Goal: Obtain resource: Obtain resource

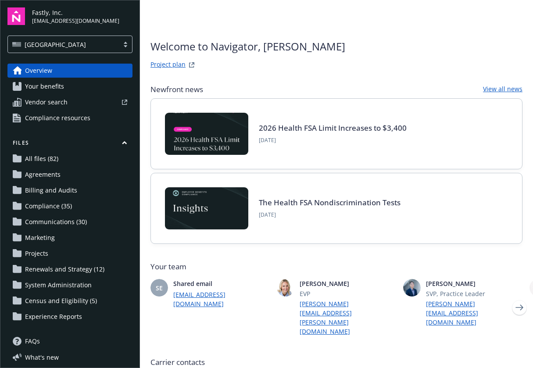
click at [62, 204] on span "Compliance (35)" at bounding box center [48, 206] width 47 height 14
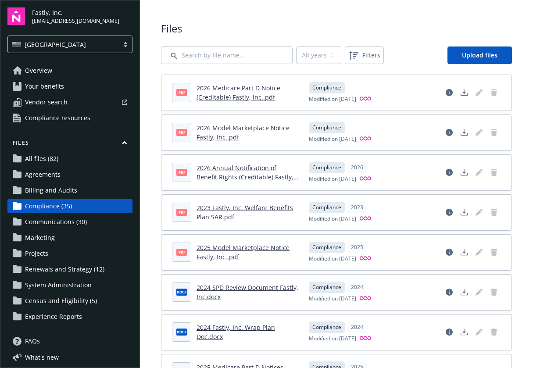
click at [57, 223] on span "Communications (30)" at bounding box center [56, 222] width 62 height 14
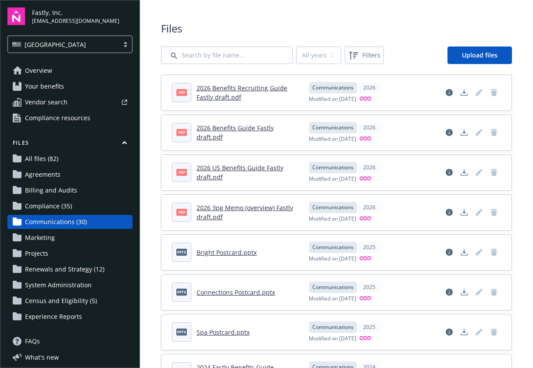
click at [209, 171] on link "2026 US Benefits Guide Fastly draft.pdf" at bounding box center [240, 173] width 87 height 18
click at [227, 126] on link "2026 Benefits Guide Fastly draft.pdf" at bounding box center [235, 133] width 77 height 18
click at [209, 133] on link "2026 Benefits Guide Fastly draft.pdf" at bounding box center [235, 133] width 77 height 18
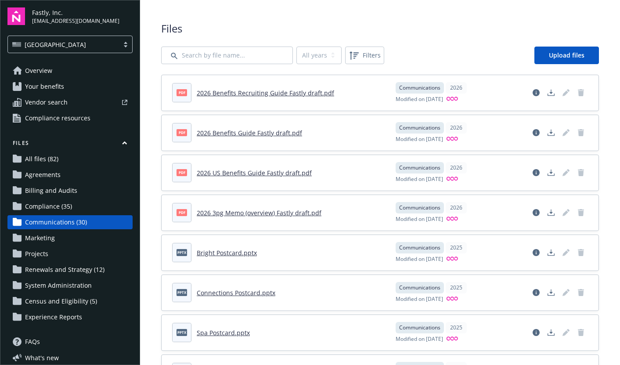
click at [227, 92] on link "2026 Benefits Recruiting Guide Fastly draft.pdf" at bounding box center [265, 93] width 137 height 8
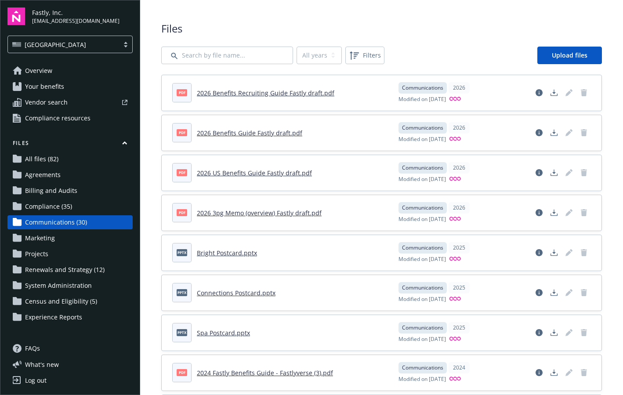
click at [248, 90] on link "2026 Benefits Recruiting Guide Fastly draft.pdf" at bounding box center [265, 93] width 137 height 8
click at [232, 135] on link "2026 Benefits Guide Fastly draft.pdf" at bounding box center [249, 133] width 105 height 8
click at [258, 172] on link "2026 US Benefits Guide Fastly draft.pdf" at bounding box center [254, 173] width 115 height 8
drag, startPoint x: 289, startPoint y: 173, endPoint x: 197, endPoint y: 173, distance: 92.2
click at [197, 173] on header "pdf 2026 US Benefits Guide Fastly draft.pdf" at bounding box center [280, 172] width 216 height 19
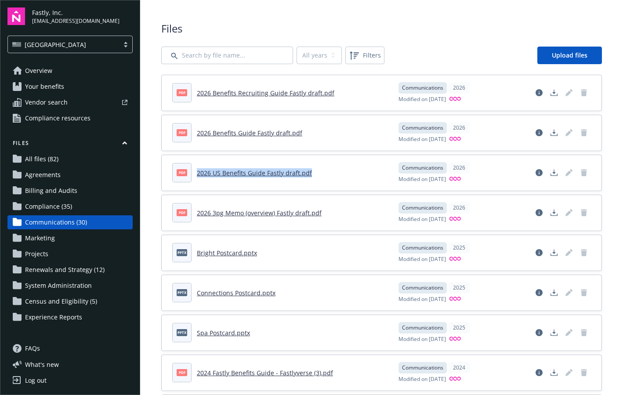
copy link "2026 US Benefits Guide Fastly draft.pdf"
click at [238, 211] on link "2026 3pg Memo (overview) Fastly draft.pdf" at bounding box center [259, 213] width 125 height 8
click at [312, 94] on link "2026 Benefits Recruiting Guide Fastly draft.pdf" at bounding box center [265, 93] width 137 height 8
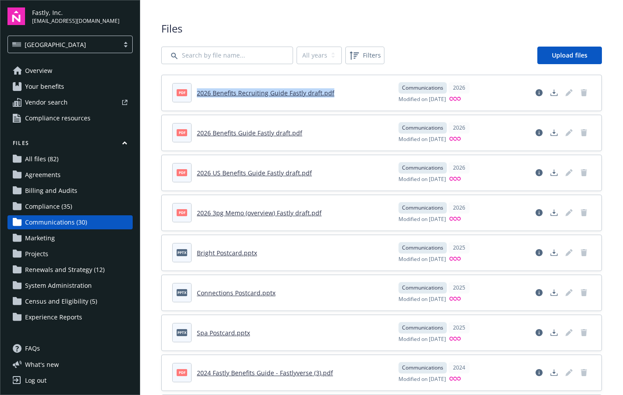
drag, startPoint x: 323, startPoint y: 95, endPoint x: 197, endPoint y: 94, distance: 125.6
click at [197, 94] on header "pdf 2026 Benefits Recruiting Guide Fastly draft.pdf" at bounding box center [280, 92] width 216 height 19
copy link "2026 Benefits Recruiting Guide Fastly draft.pdf"
click at [267, 132] on link "2026 Benefits Guide Fastly draft.pdf" at bounding box center [249, 133] width 105 height 8
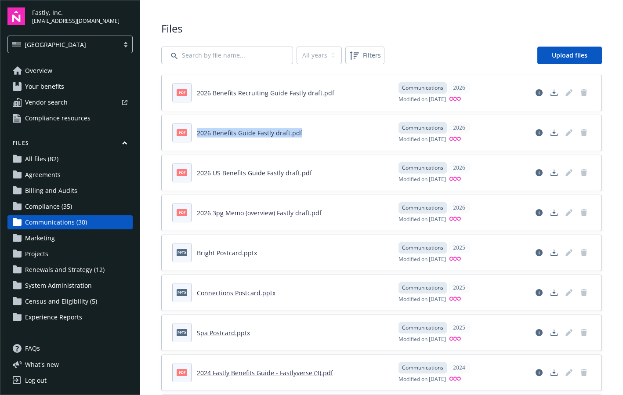
drag, startPoint x: 281, startPoint y: 134, endPoint x: 196, endPoint y: 134, distance: 84.7
click at [196, 134] on header "pdf 2026 Benefits Guide Fastly draft.pdf" at bounding box center [280, 132] width 216 height 19
copy link "2026 Benefits Guide Fastly draft.pdf"
click at [243, 127] on header "pdf 2026 Benefits Guide Fastly draft.pdf" at bounding box center [280, 132] width 216 height 19
click at [242, 133] on link "2026 Benefits Guide Fastly draft.pdf" at bounding box center [249, 133] width 105 height 8
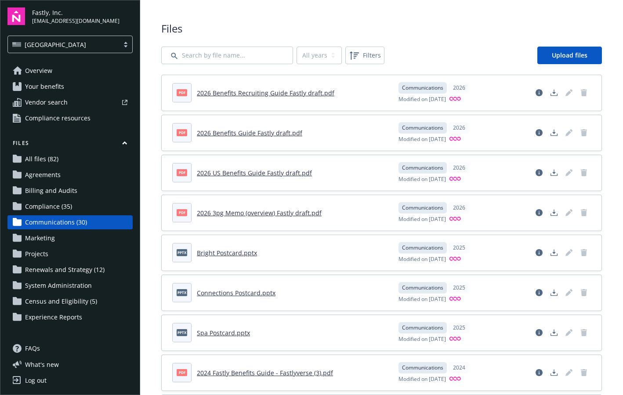
click at [260, 172] on link "2026 US Benefits Guide Fastly draft.pdf" at bounding box center [254, 173] width 115 height 8
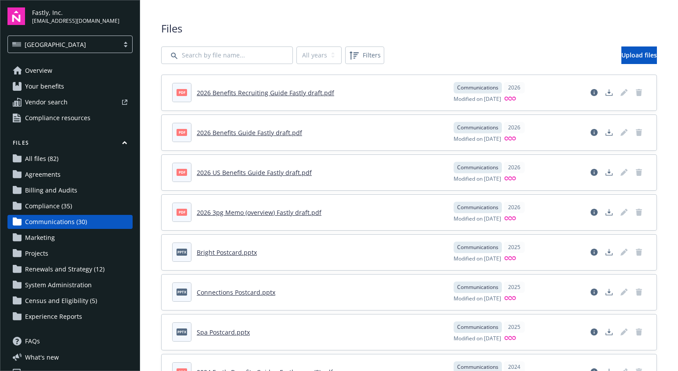
click at [274, 94] on link "2026 Benefits Recruiting Guide Fastly draft.pdf" at bounding box center [265, 93] width 137 height 8
